Goal: Information Seeking & Learning: Learn about a topic

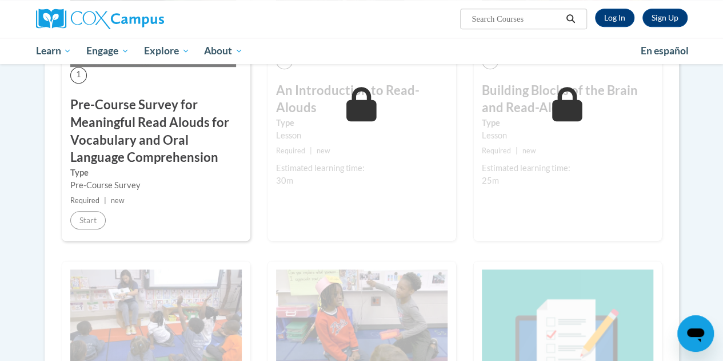
scroll to position [346, 0]
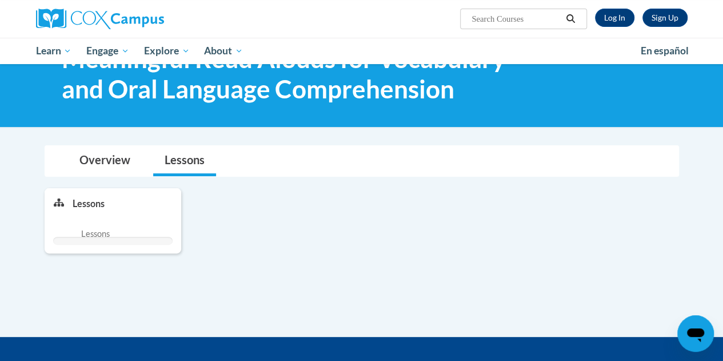
scroll to position [59, 0]
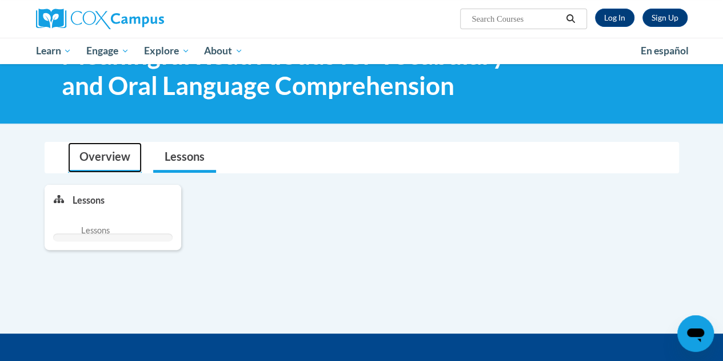
click at [115, 155] on link "Overview" at bounding box center [105, 157] width 74 height 30
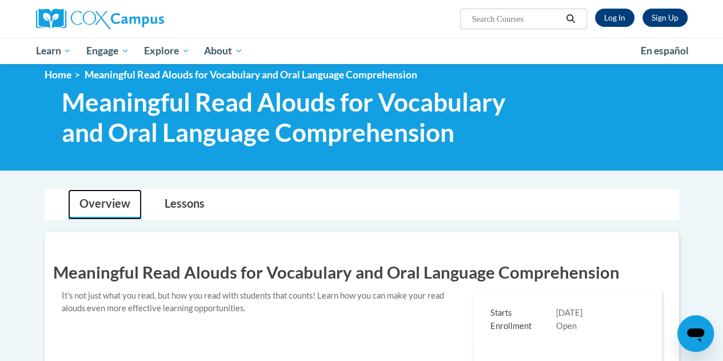
scroll to position [0, 0]
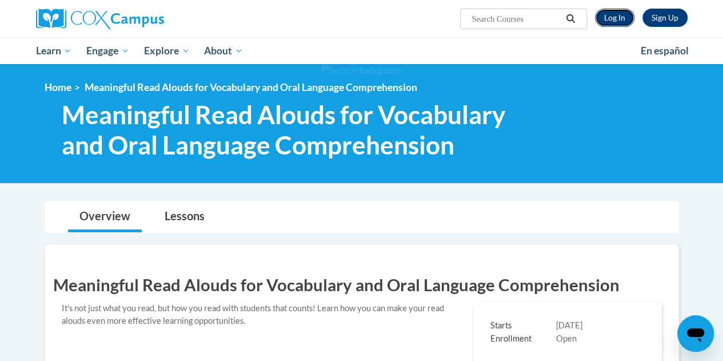
click at [627, 22] on link "Log In" at bounding box center [614, 18] width 39 height 18
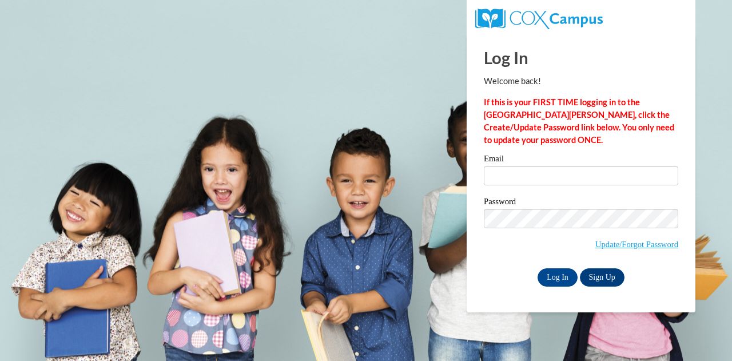
click at [549, 192] on div "Email" at bounding box center [581, 173] width 194 height 39
click at [540, 179] on input "Email" at bounding box center [581, 175] width 194 height 19
click at [549, 177] on input "Email" at bounding box center [581, 175] width 194 height 19
type input "evperry17@gmail.com"
click at [546, 275] on input "Log In" at bounding box center [557, 277] width 40 height 18
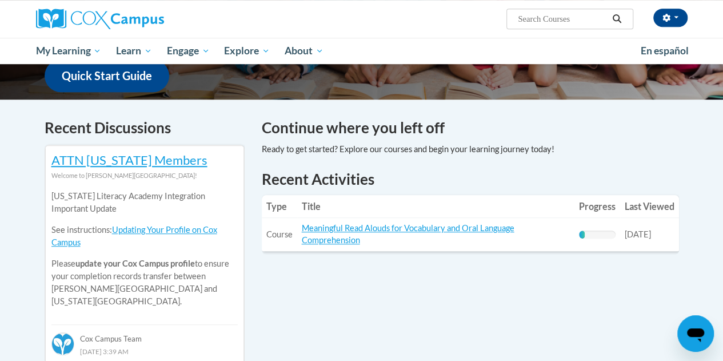
scroll to position [306, 0]
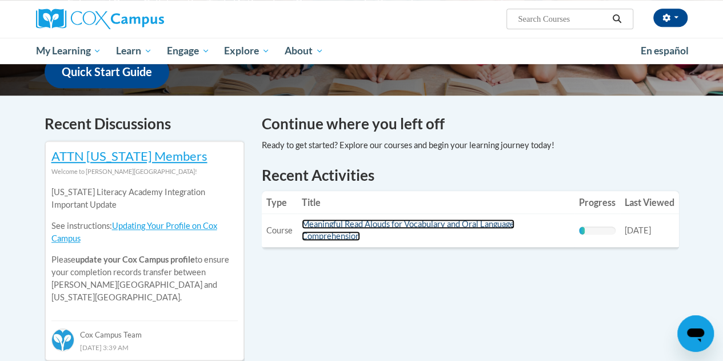
click at [349, 228] on link "Meaningful Read Alouds for Vocabulary and Oral Language Comprehension" at bounding box center [408, 230] width 213 height 22
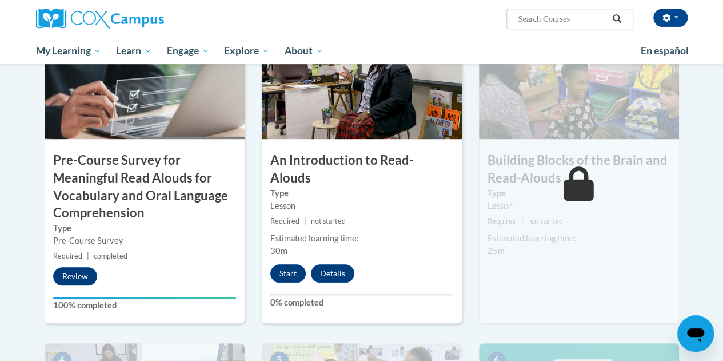
scroll to position [301, 0]
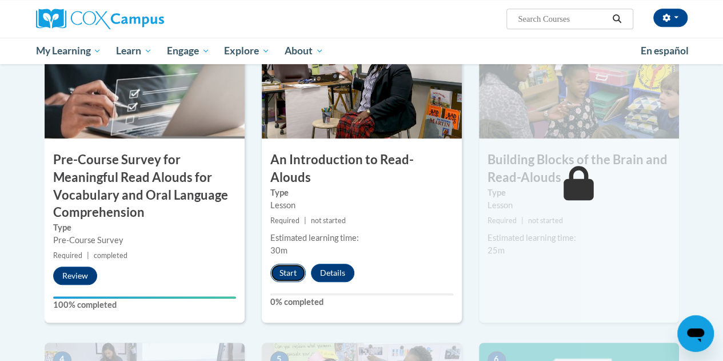
click at [288, 263] on button "Start" at bounding box center [287, 272] width 35 height 18
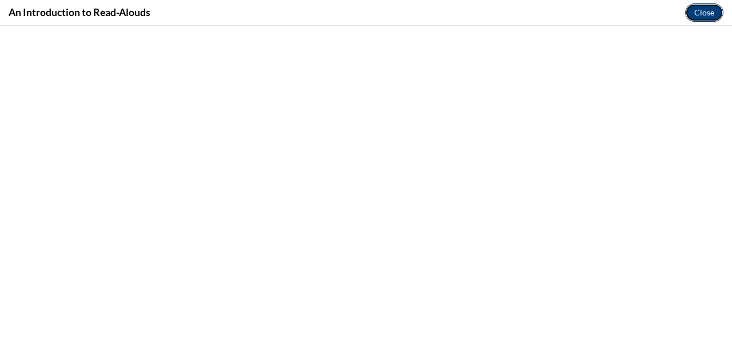
click at [702, 14] on button "Close" at bounding box center [704, 12] width 38 height 18
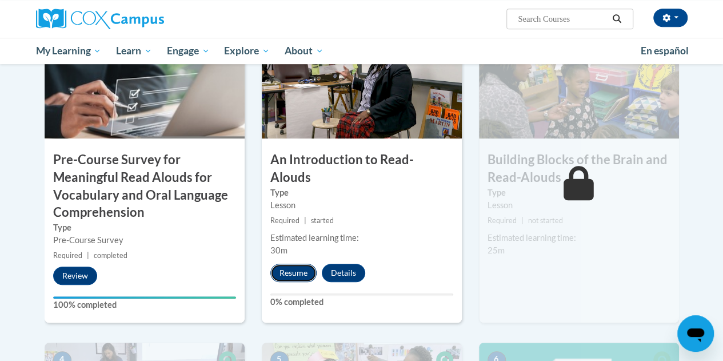
click at [291, 263] on button "Resume" at bounding box center [293, 272] width 46 height 18
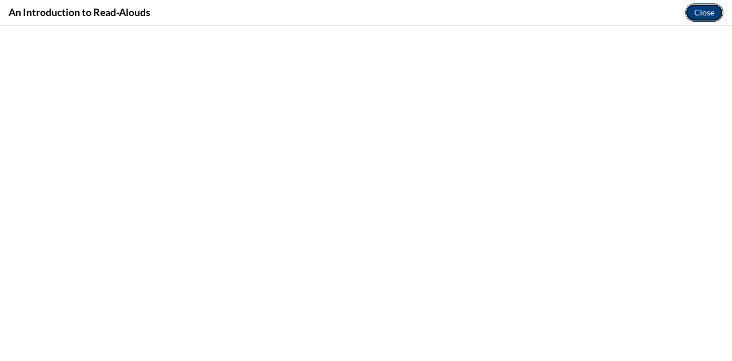
click at [698, 11] on button "Close" at bounding box center [704, 12] width 38 height 18
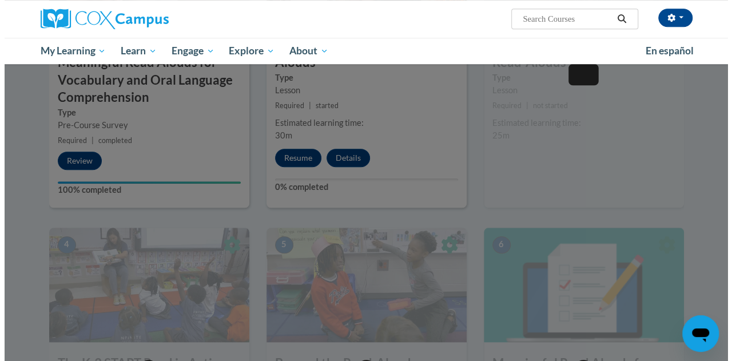
scroll to position [413, 0]
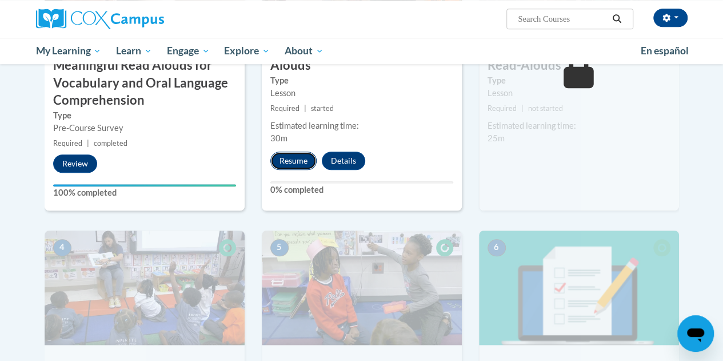
click at [283, 151] on button "Resume" at bounding box center [293, 160] width 46 height 18
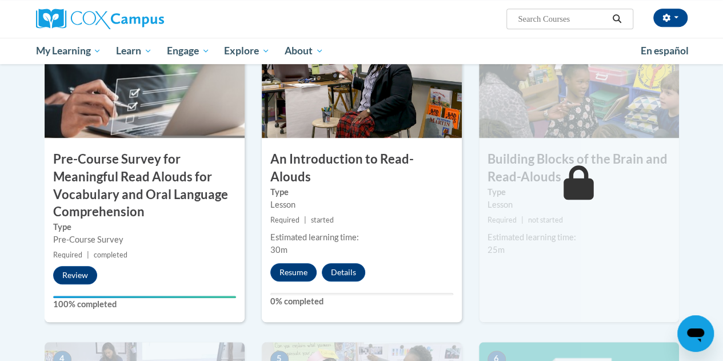
scroll to position [302, 0]
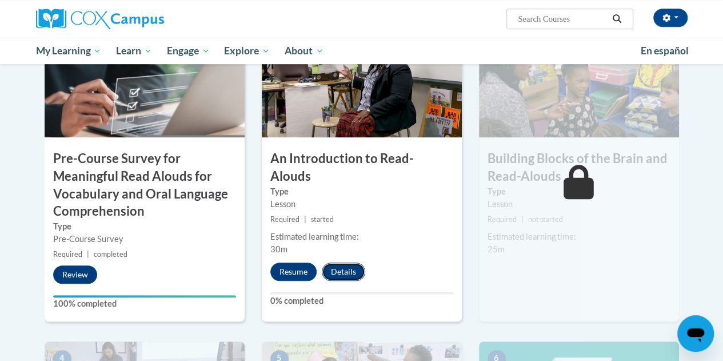
click at [346, 262] on button "Details" at bounding box center [343, 271] width 43 height 18
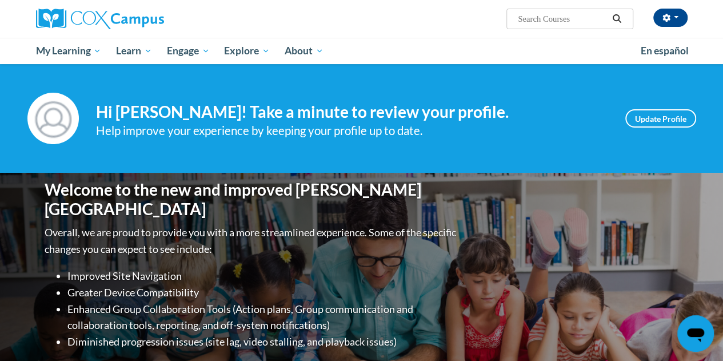
scroll to position [306, 0]
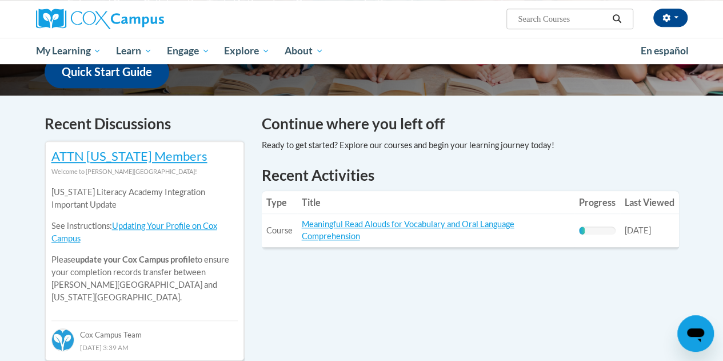
click at [441, 214] on td "Title: Meaningful Read Alouds for Vocabulary and Oral Language Comprehension" at bounding box center [435, 230] width 277 height 33
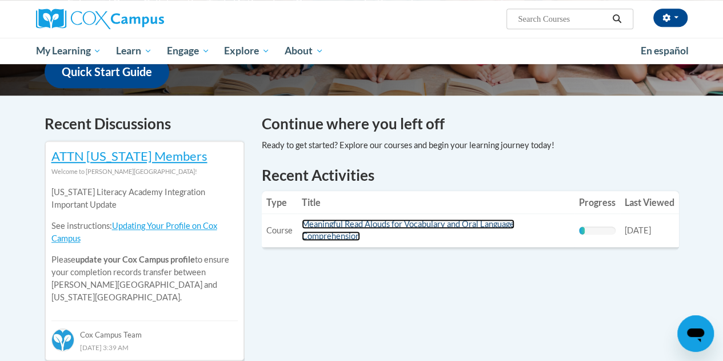
click at [444, 228] on link "Meaningful Read Alouds for Vocabulary and Oral Language Comprehension" at bounding box center [408, 230] width 213 height 22
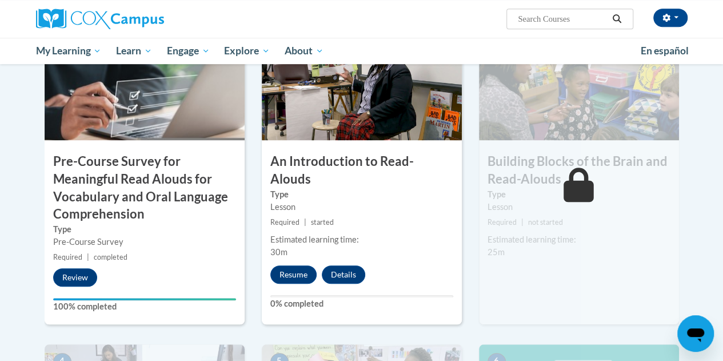
scroll to position [302, 0]
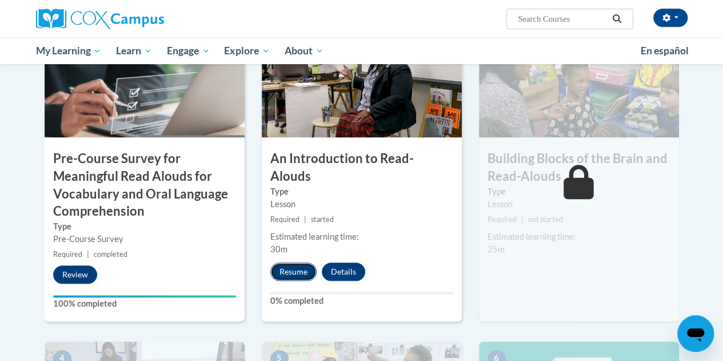
click at [289, 262] on button "Resume" at bounding box center [293, 271] width 46 height 18
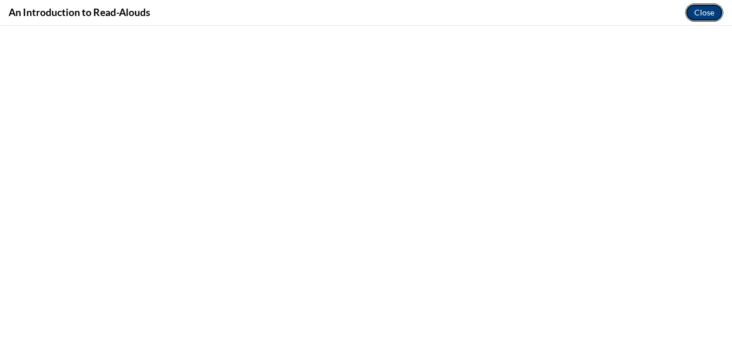
click at [698, 13] on button "Close" at bounding box center [704, 12] width 38 height 18
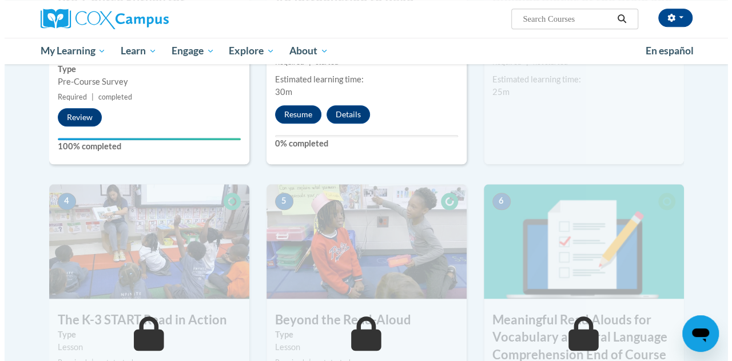
scroll to position [446, 0]
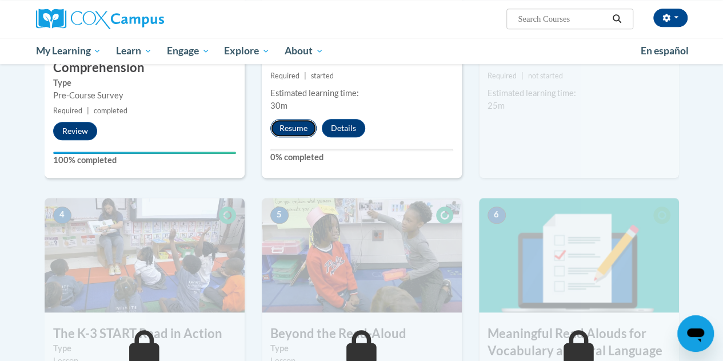
click at [282, 119] on button "Resume" at bounding box center [293, 128] width 46 height 18
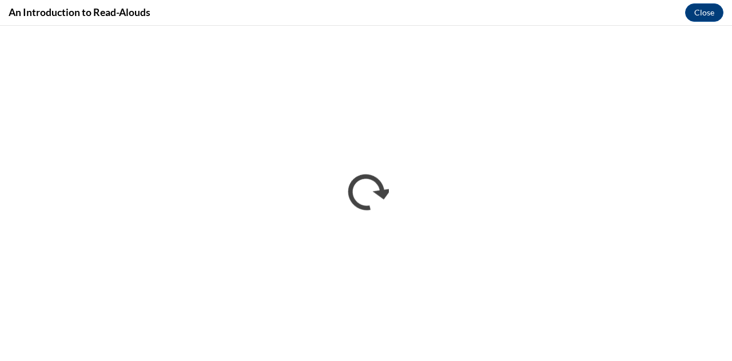
scroll to position [0, 0]
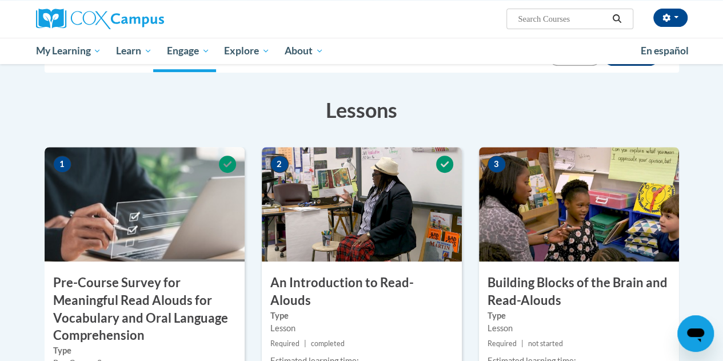
scroll to position [334, 0]
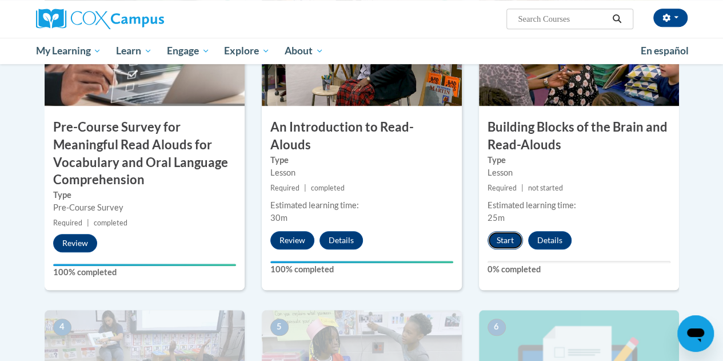
click at [497, 243] on button "Start" at bounding box center [505, 240] width 35 height 18
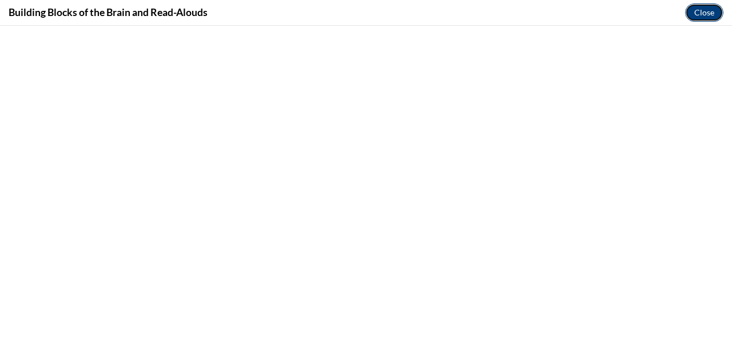
click at [698, 11] on button "Close" at bounding box center [704, 12] width 38 height 18
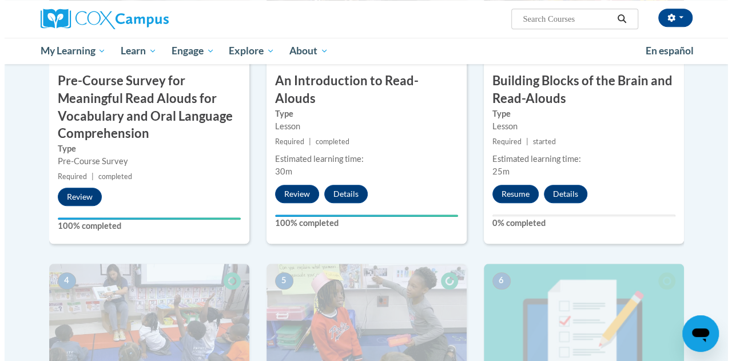
scroll to position [381, 0]
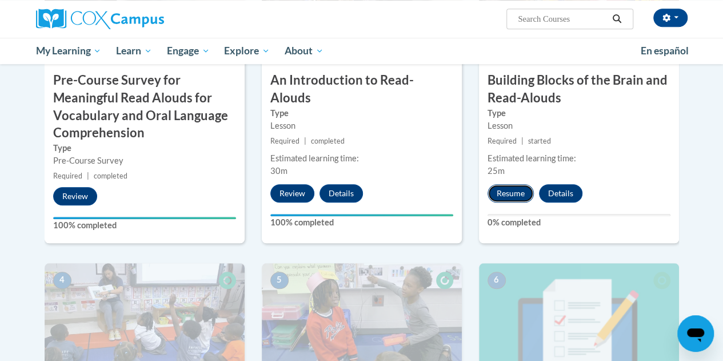
click at [505, 184] on button "Resume" at bounding box center [511, 193] width 46 height 18
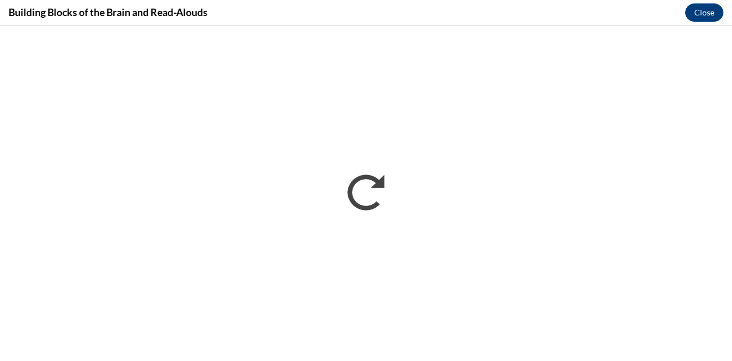
scroll to position [0, 0]
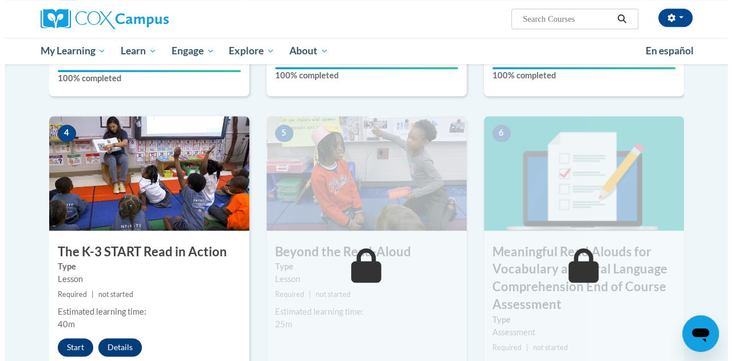
scroll to position [577, 0]
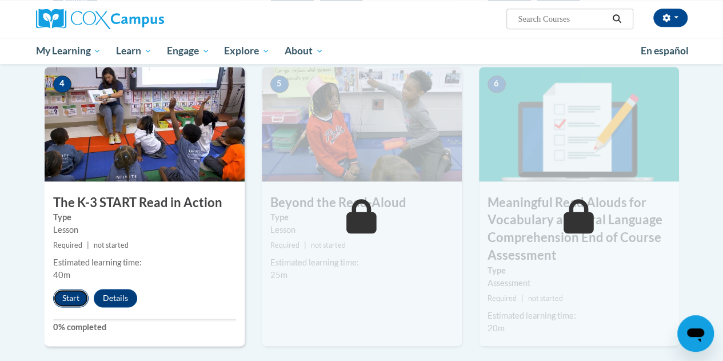
click at [73, 297] on button "Start" at bounding box center [70, 298] width 35 height 18
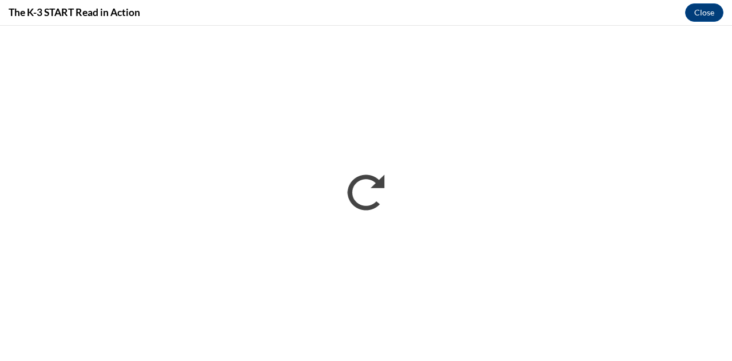
scroll to position [0, 0]
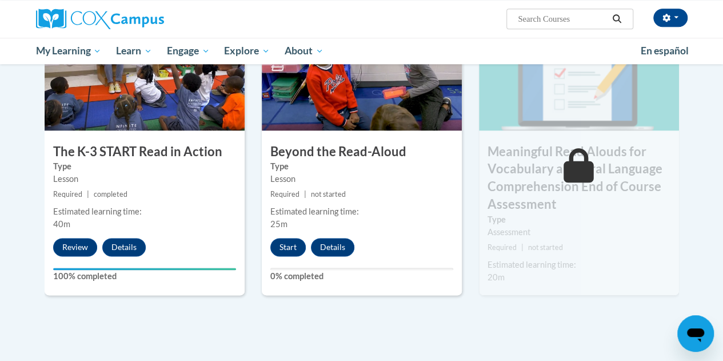
scroll to position [576, 0]
